Goal: Find specific page/section: Find specific page/section

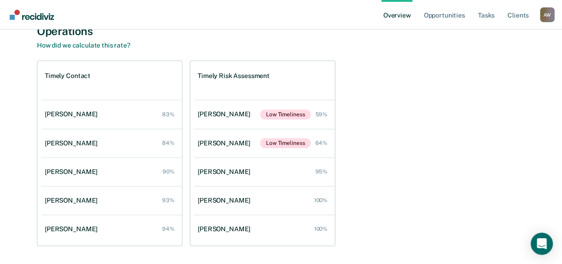
scroll to position [353, 0]
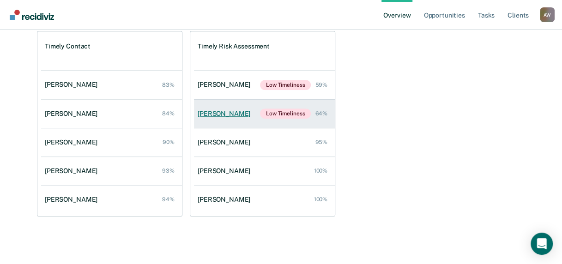
click at [234, 116] on div "[PERSON_NAME]" at bounding box center [226, 114] width 56 height 8
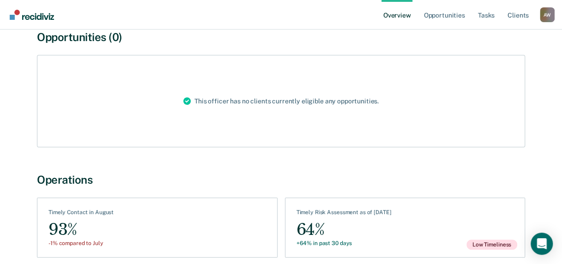
scroll to position [134, 0]
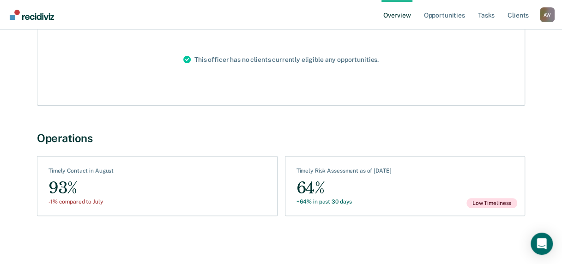
click at [340, 172] on div "Timely Risk Assessment as of [DATE]" at bounding box center [344, 173] width 95 height 10
click at [325, 196] on div "64%" at bounding box center [344, 188] width 95 height 21
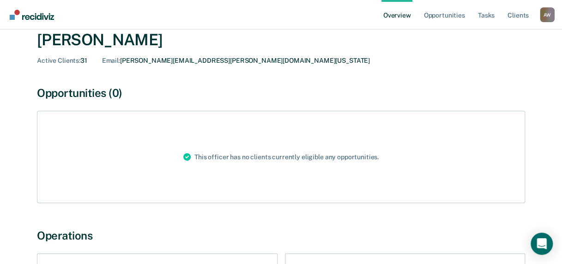
scroll to position [0, 0]
